Goal: Task Accomplishment & Management: Manage account settings

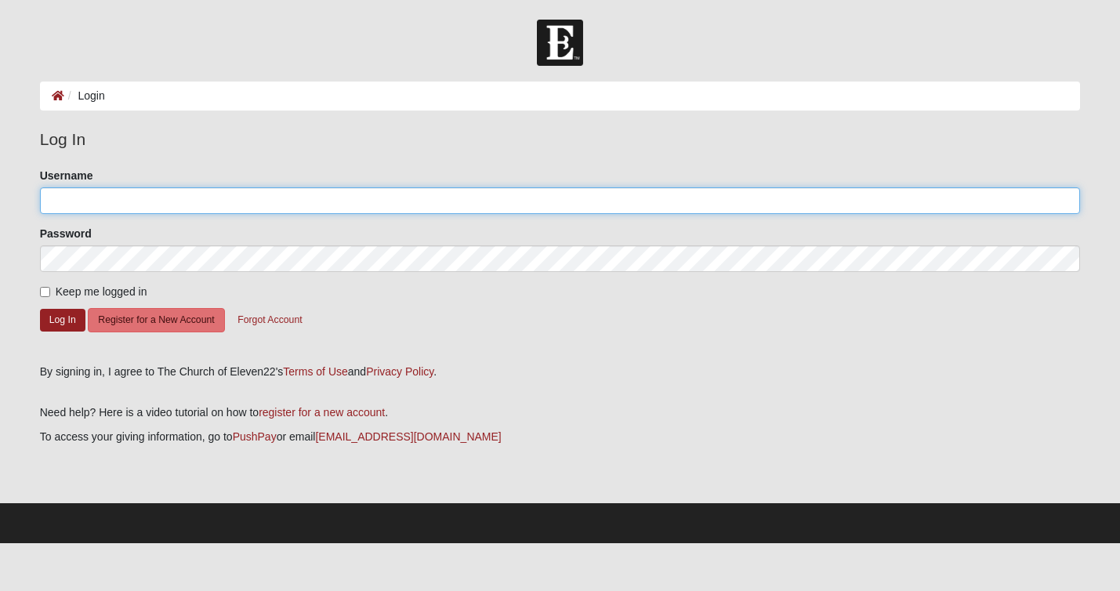
type input "Brouse"
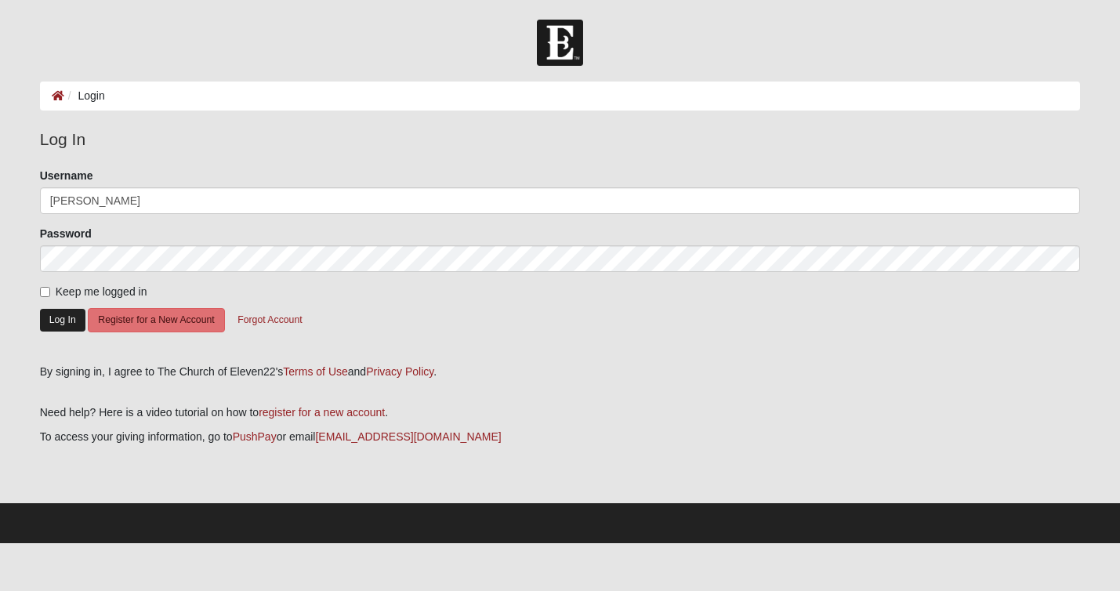
click at [57, 321] on button "Log In" at bounding box center [62, 320] width 45 height 23
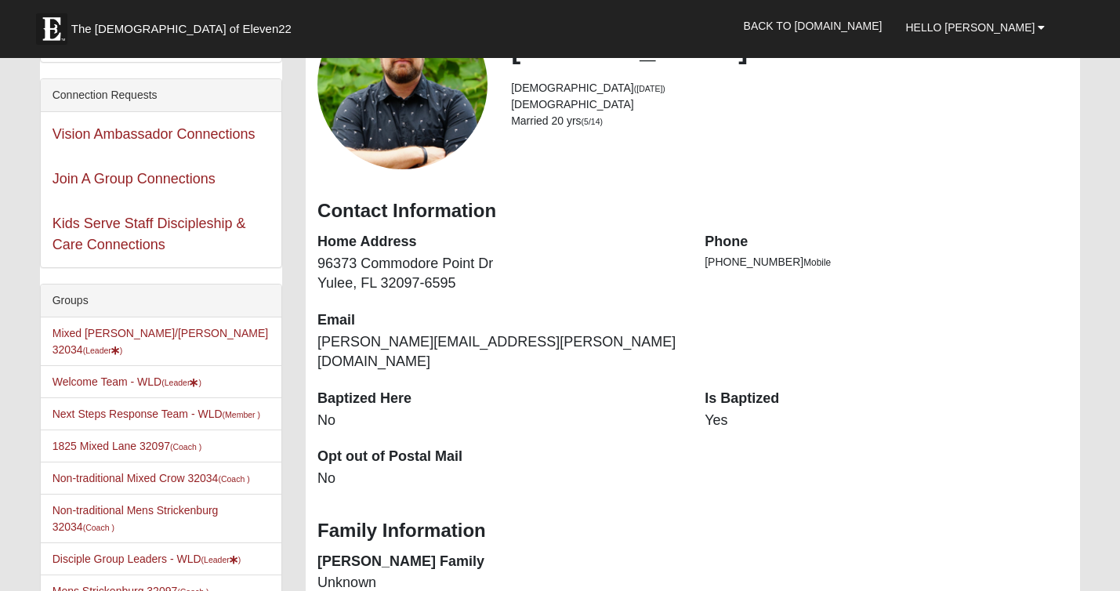
scroll to position [151, 0]
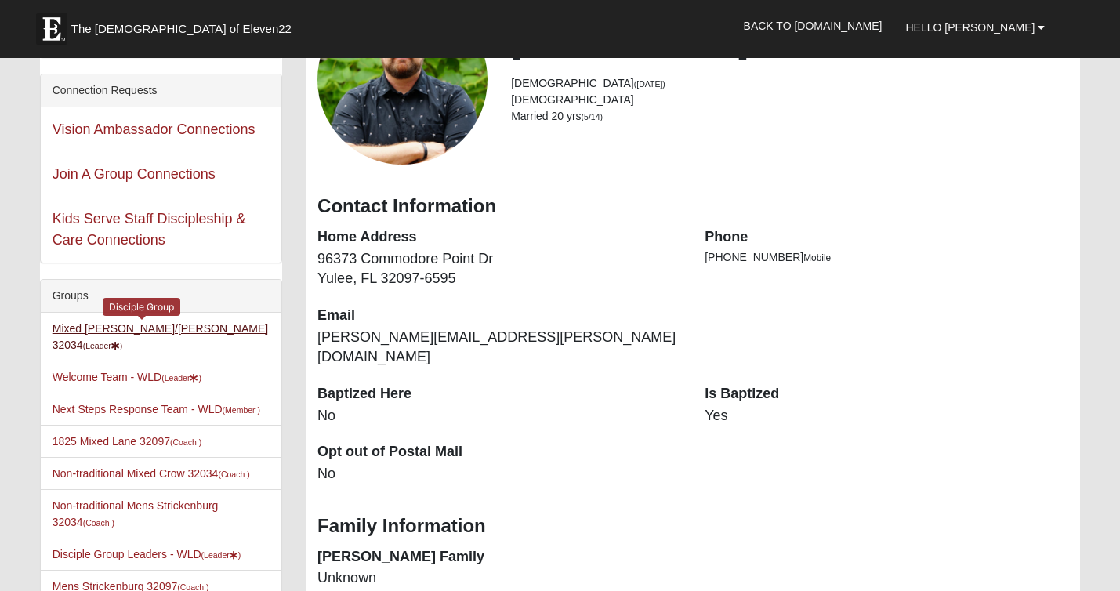
click at [140, 331] on link "Mixed [PERSON_NAME]/[PERSON_NAME] 32034 (Leader )" at bounding box center [159, 336] width 215 height 29
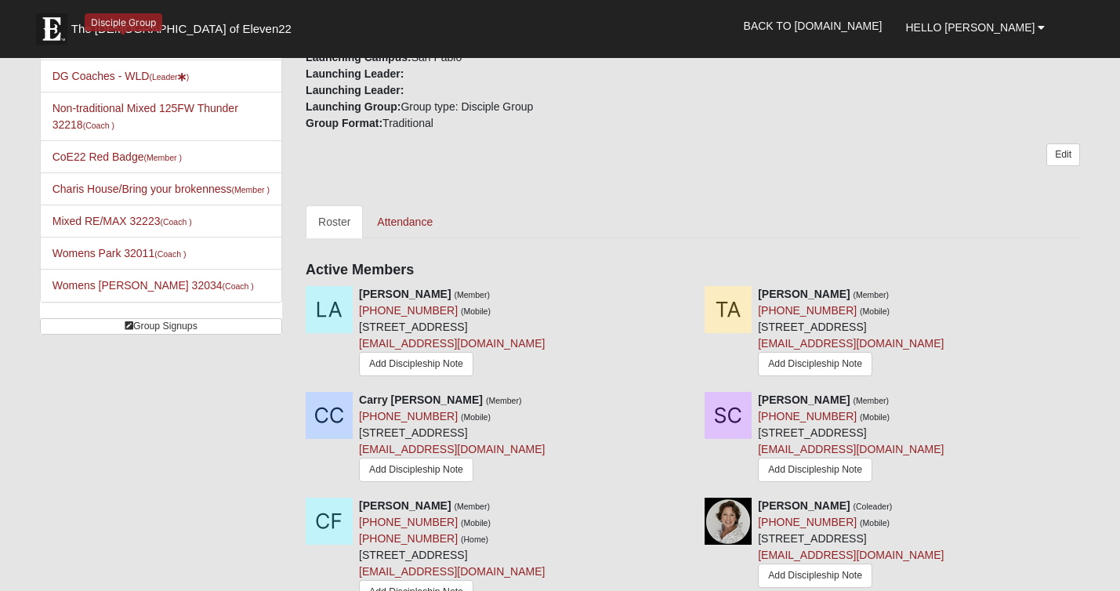
scroll to position [582, 0]
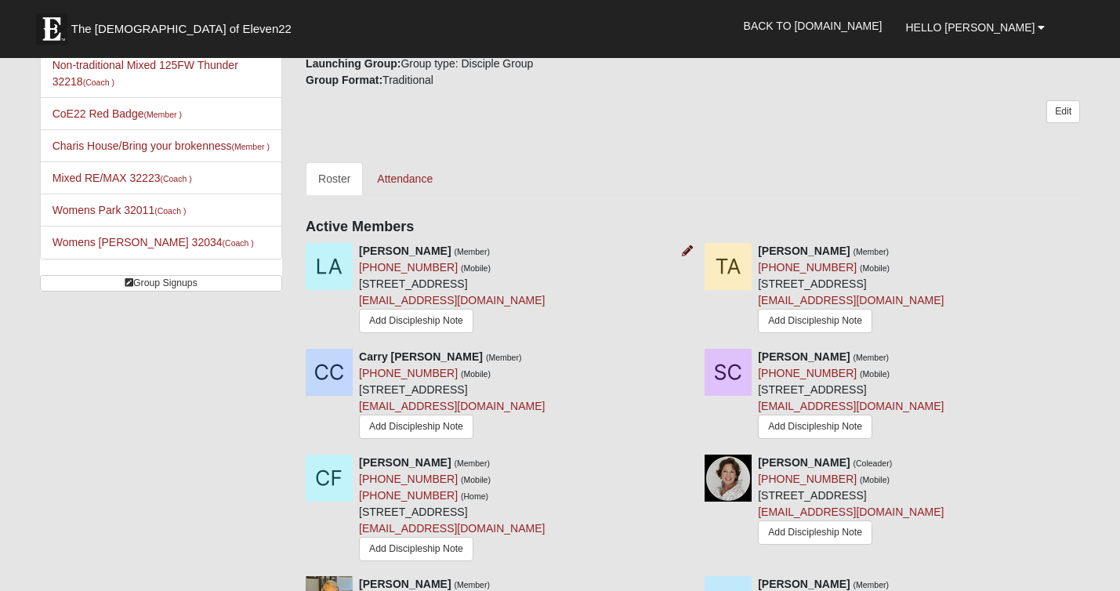
click at [682, 250] on icon at bounding box center [687, 250] width 11 height 11
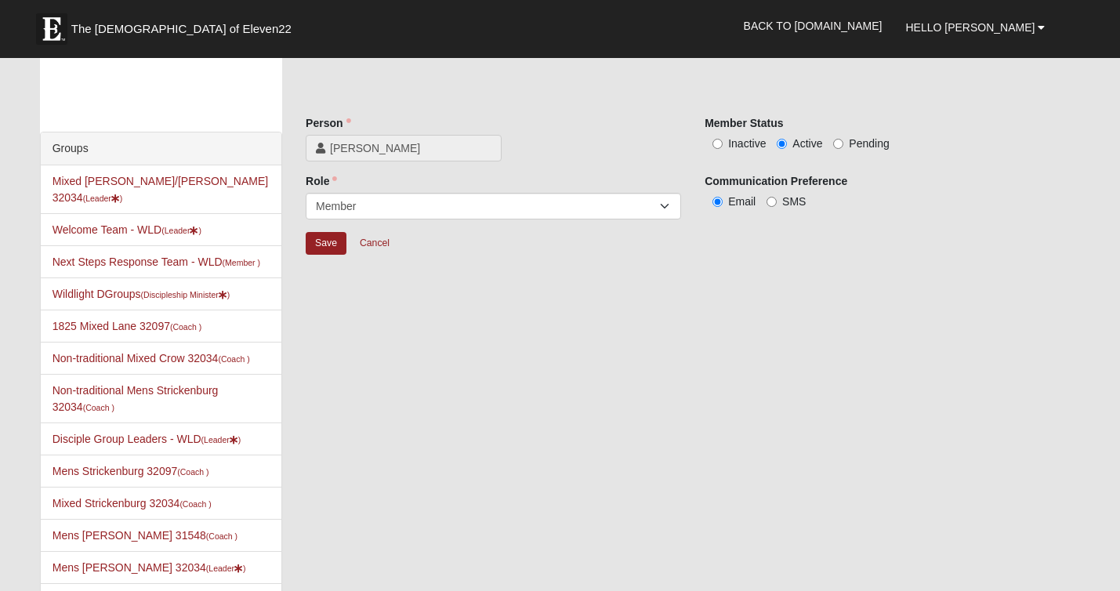
scroll to position [13, 0]
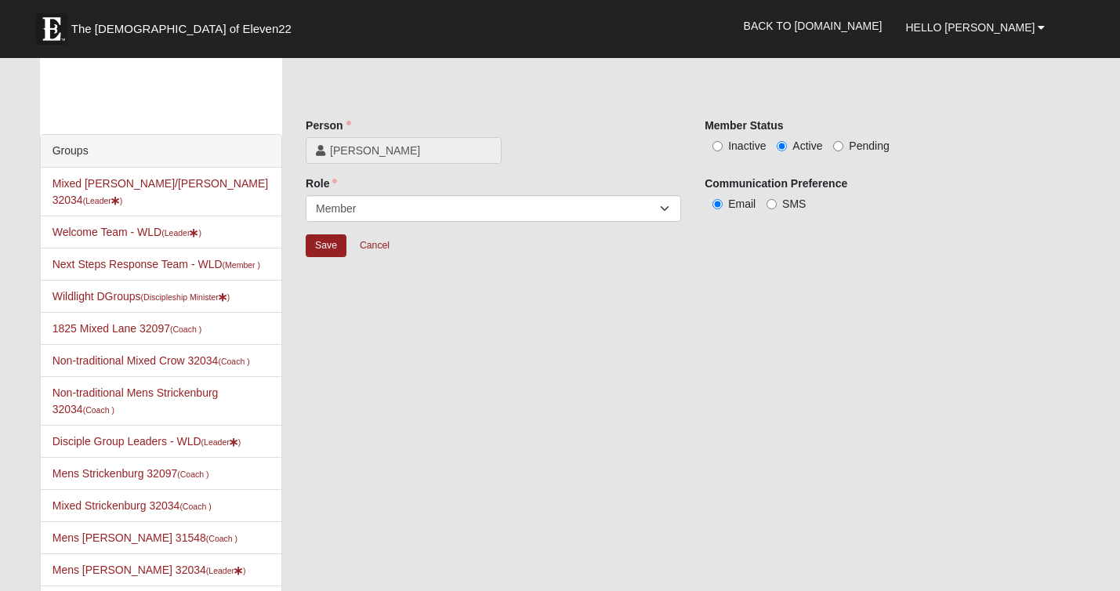
click at [839, 148] on input "Pending" at bounding box center [838, 146] width 10 height 10
radio input "true"
click at [324, 238] on input "Save" at bounding box center [326, 245] width 41 height 23
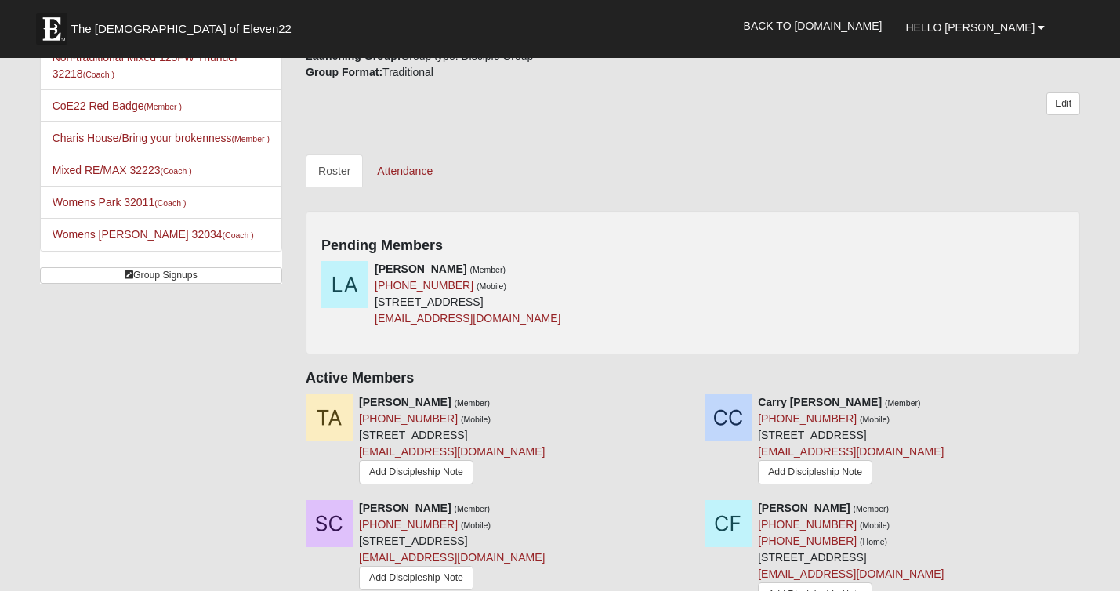
scroll to position [588, 0]
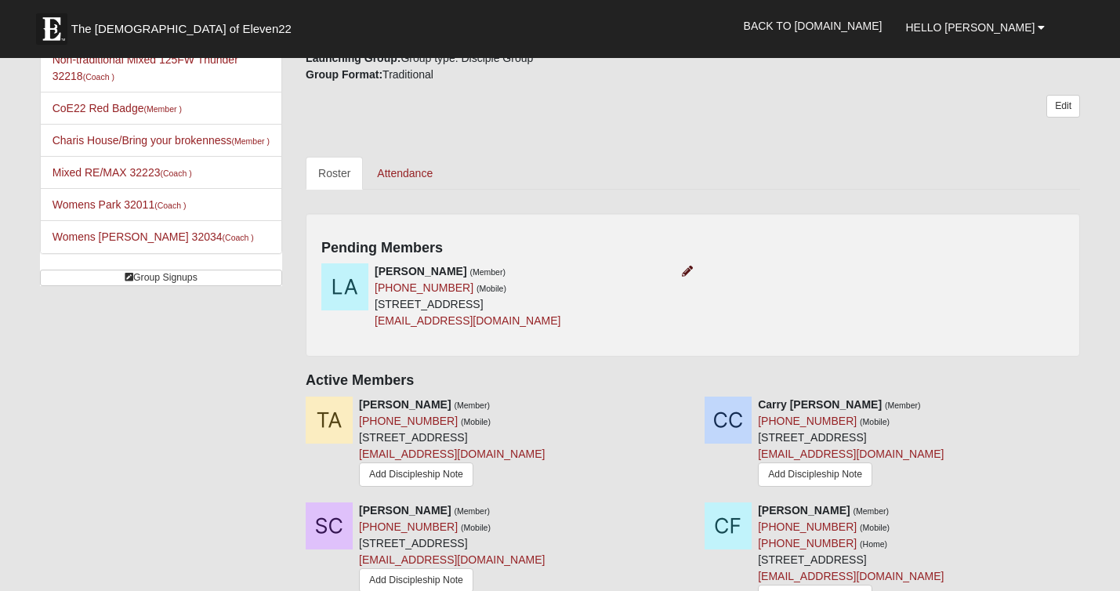
click at [689, 269] on icon at bounding box center [687, 271] width 11 height 11
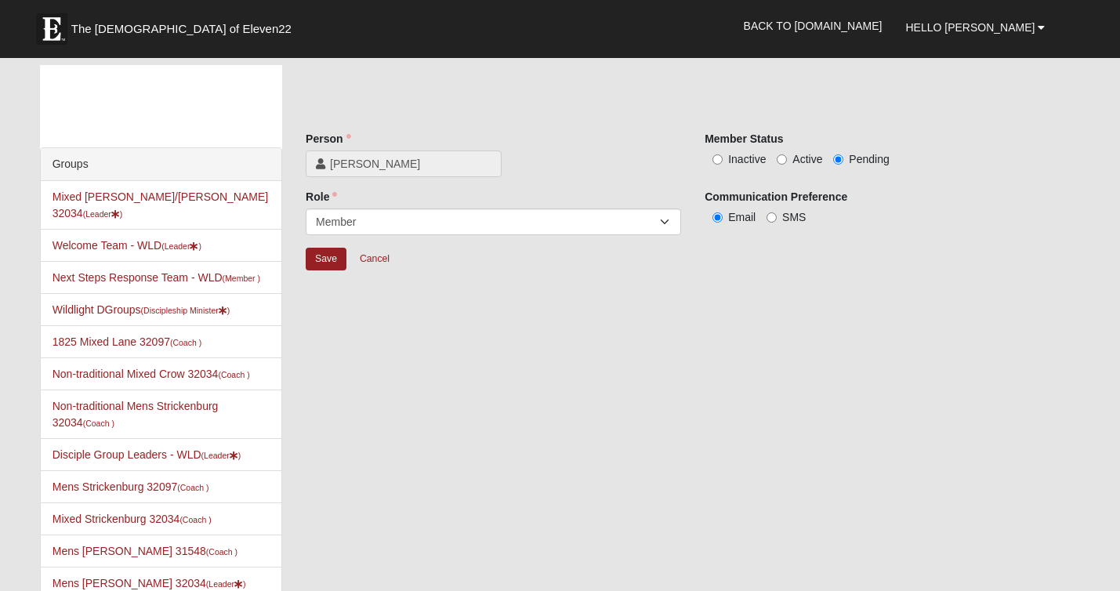
click at [780, 157] on input "Active" at bounding box center [781, 159] width 10 height 10
radio input "true"
click at [323, 262] on input "Save" at bounding box center [326, 259] width 41 height 23
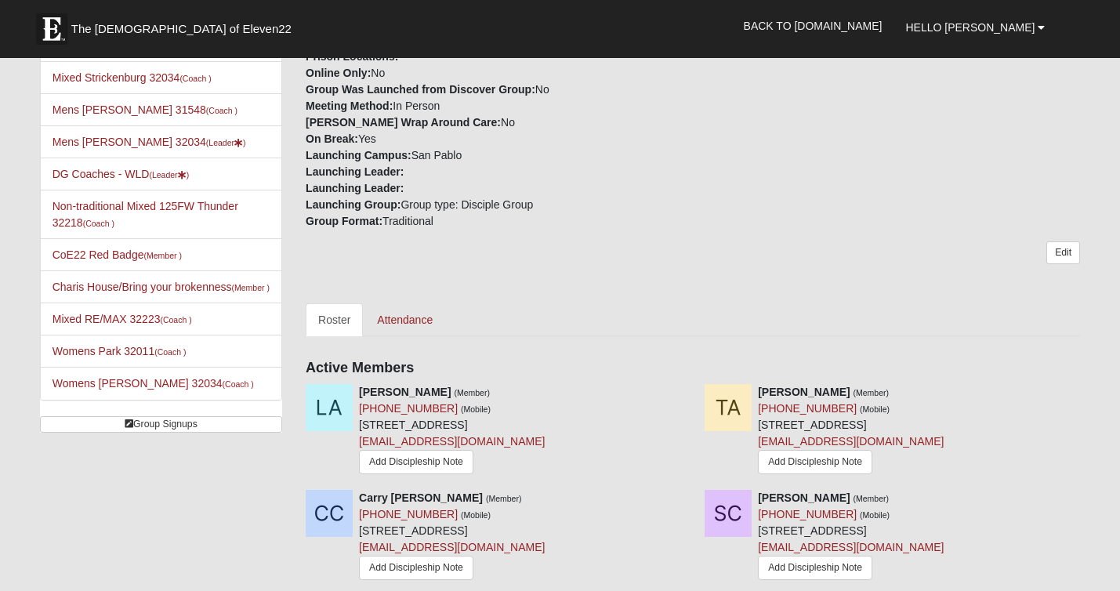
scroll to position [441, 0]
click at [408, 320] on link "Attendance" at bounding box center [404, 319] width 81 height 33
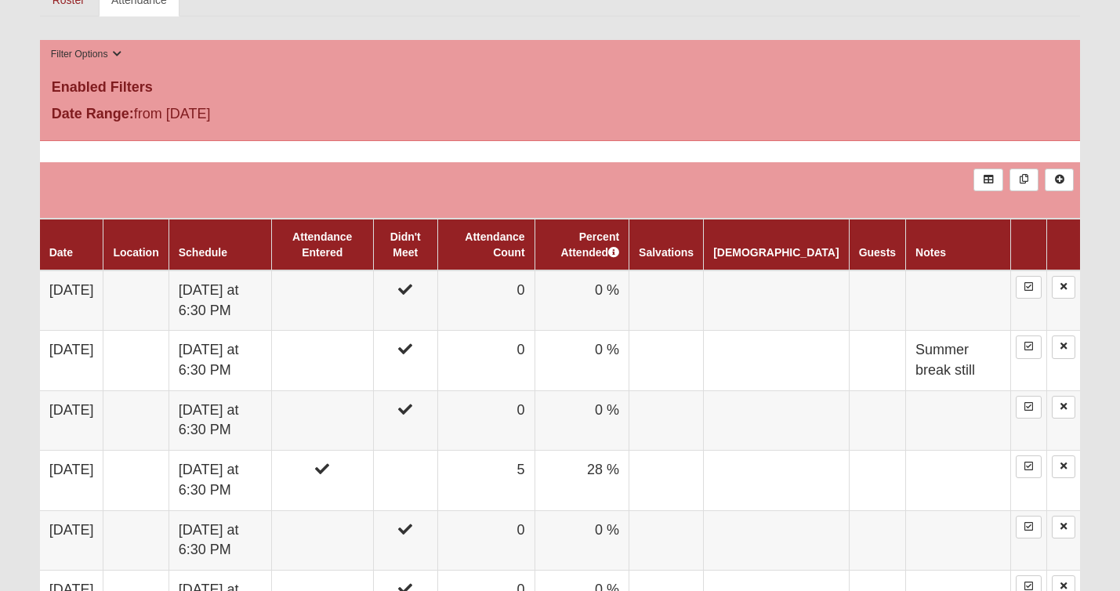
scroll to position [763, 0]
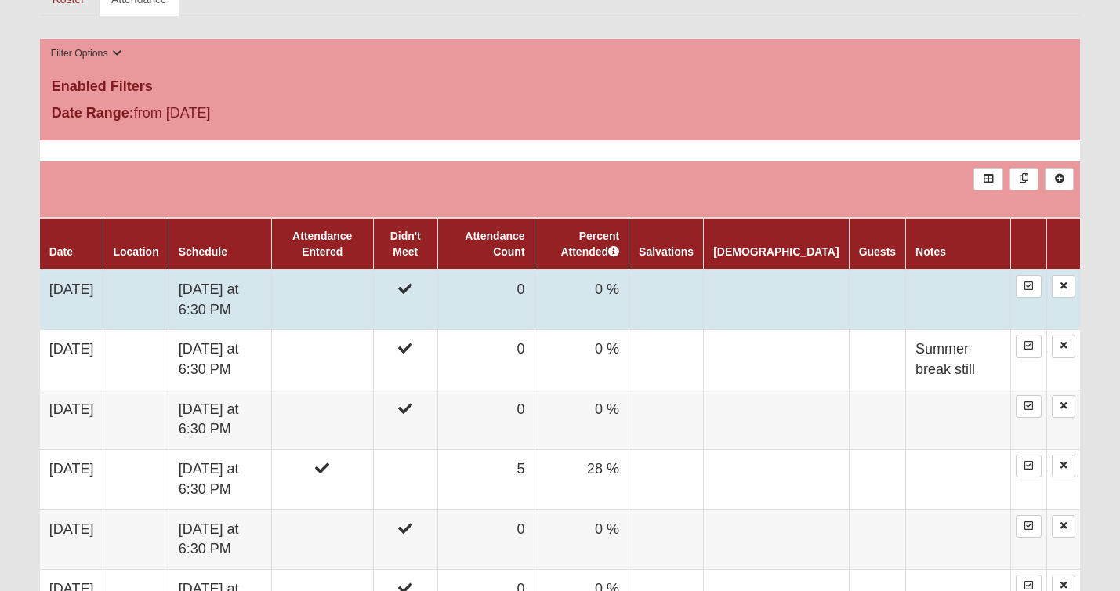
click at [357, 283] on td at bounding box center [322, 299] width 102 height 60
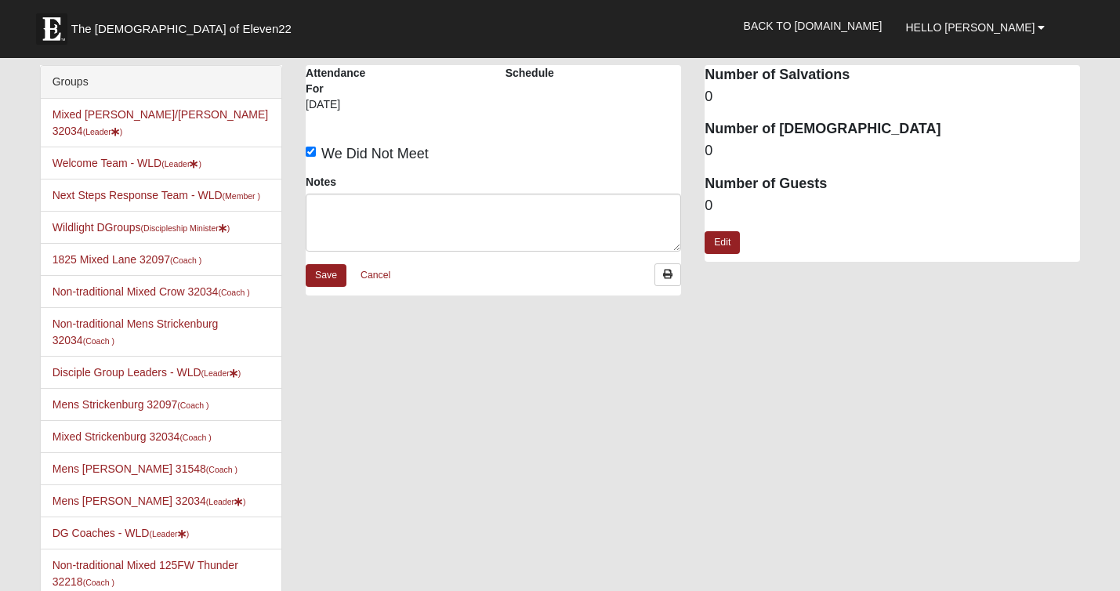
click at [309, 147] on input "We Did Not Meet" at bounding box center [311, 151] width 10 height 10
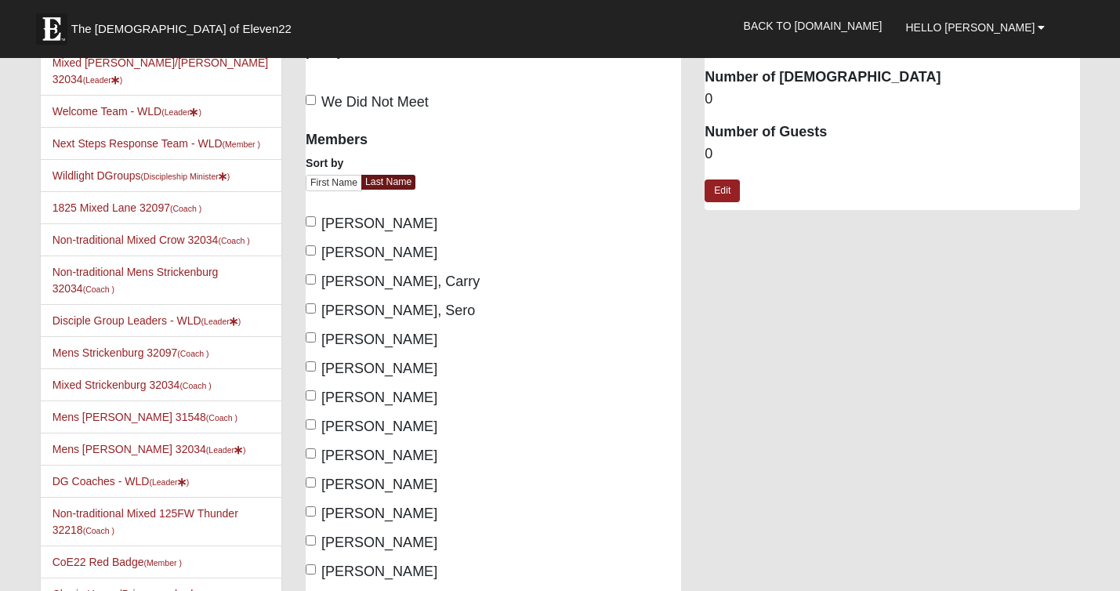
scroll to position [38, 0]
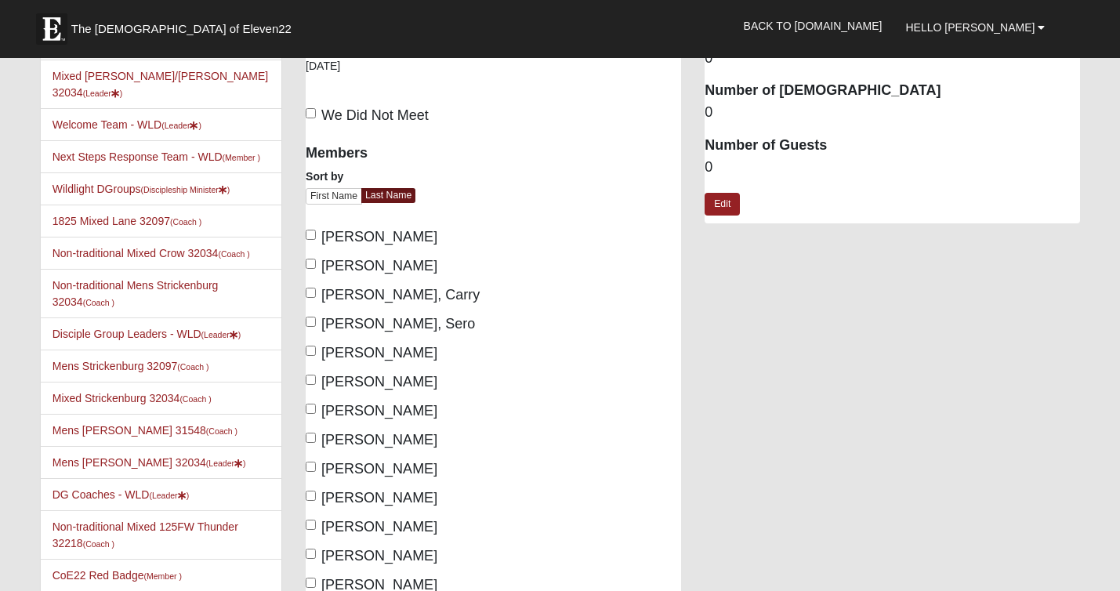
click at [312, 110] on input "We Did Not Meet" at bounding box center [311, 113] width 10 height 10
checkbox input "true"
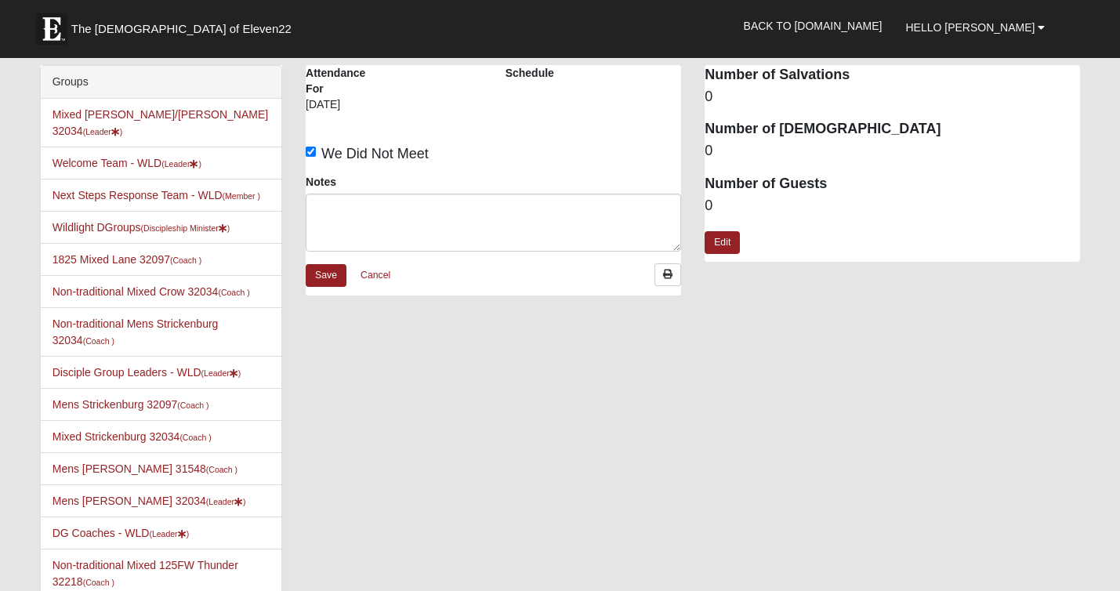
scroll to position [0, 0]
click at [326, 272] on link "Save" at bounding box center [326, 275] width 41 height 23
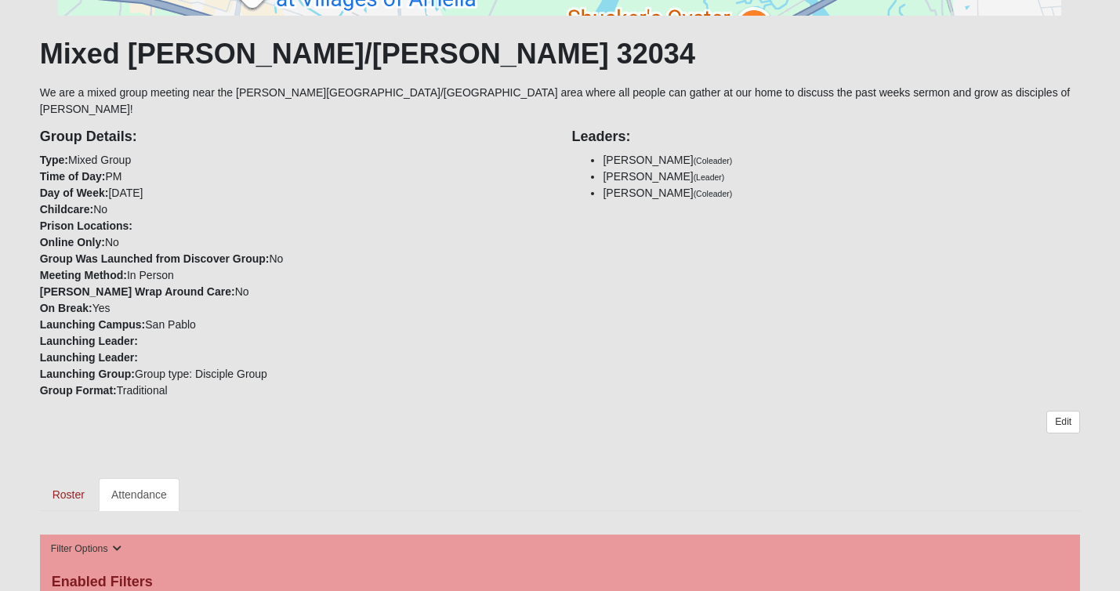
scroll to position [269, 0]
click at [69, 477] on link "Roster" at bounding box center [68, 493] width 57 height 33
